Goal: Information Seeking & Learning: Find specific fact

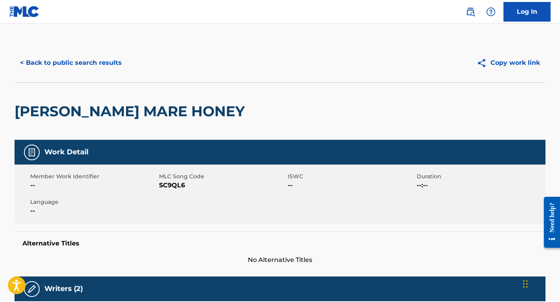
click at [110, 63] on button "< Back to public search results" at bounding box center [71, 63] width 113 height 20
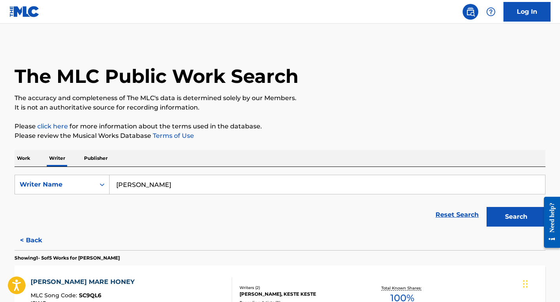
click at [25, 160] on p "Work" at bounding box center [24, 158] width 18 height 17
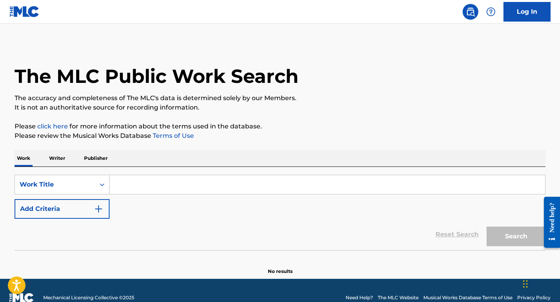
click at [141, 182] on input "Search Form" at bounding box center [328, 184] width 436 height 19
paste input "I’ll Fly Away"
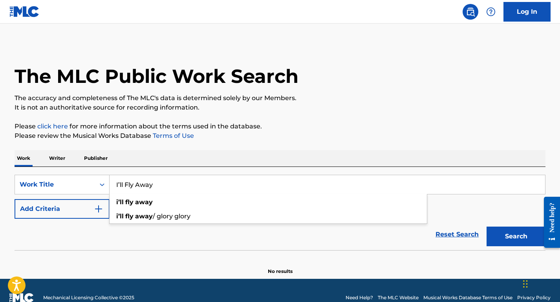
type input "I’ll Fly Away"
click at [75, 207] on button "Add Criteria" at bounding box center [62, 209] width 95 height 20
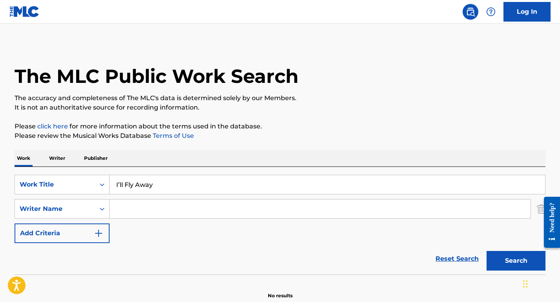
click at [202, 214] on input "Search Form" at bounding box center [320, 209] width 421 height 19
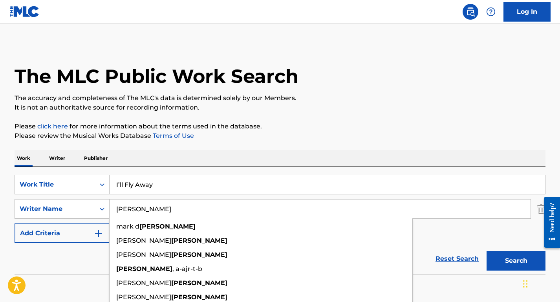
type input "[PERSON_NAME]"
click at [284, 130] on p "Please click here for more information about the terms used in the database." at bounding box center [280, 126] width 531 height 9
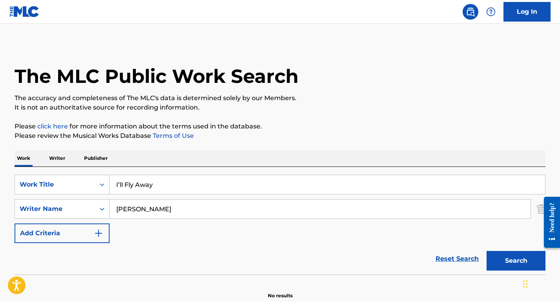
click at [512, 261] on button "Search" at bounding box center [516, 261] width 59 height 20
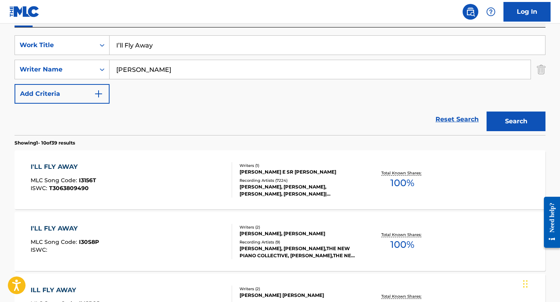
scroll to position [141, 0]
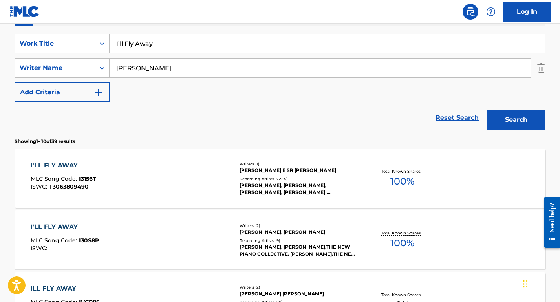
click at [199, 182] on div "I'LL FLY AWAY MLC Song Code : I3156T ISWC : T3063809490" at bounding box center [132, 178] width 202 height 35
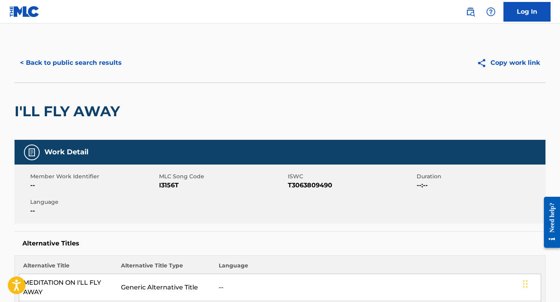
click at [107, 69] on button "< Back to public search results" at bounding box center [71, 63] width 113 height 20
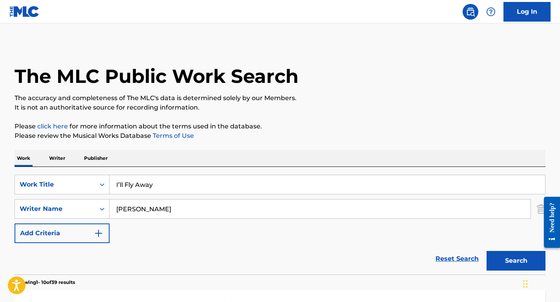
scroll to position [141, 0]
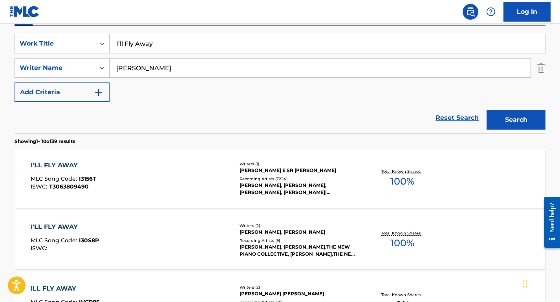
click at [176, 223] on div "I'LL FLY AWAY MLC Song Code : I30S8P ISWC :" at bounding box center [132, 239] width 202 height 35
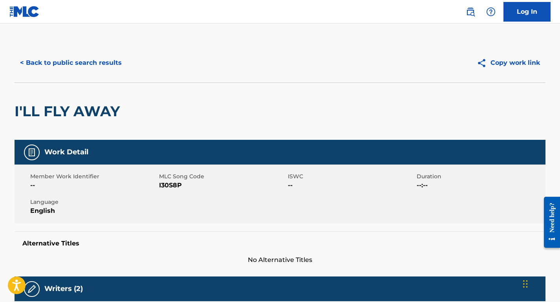
click at [107, 70] on button "< Back to public search results" at bounding box center [71, 63] width 113 height 20
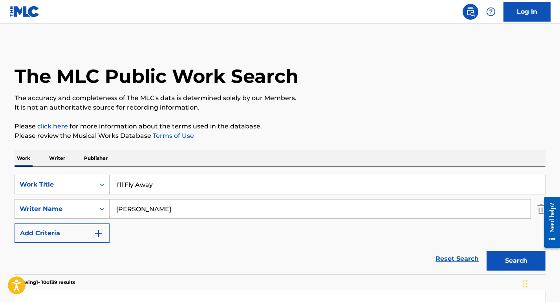
scroll to position [141, 0]
